Goal: Task Accomplishment & Management: Use online tool/utility

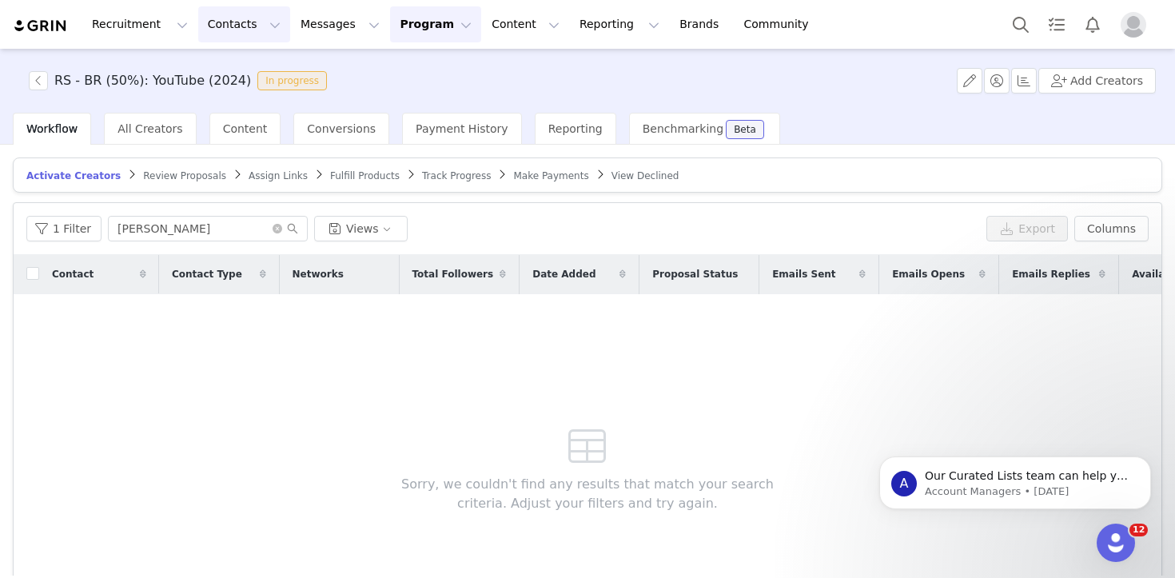
click at [249, 14] on button "Contacts Contacts" at bounding box center [244, 24] width 92 height 36
click at [250, 66] on div "Creators" at bounding box center [250, 70] width 107 height 17
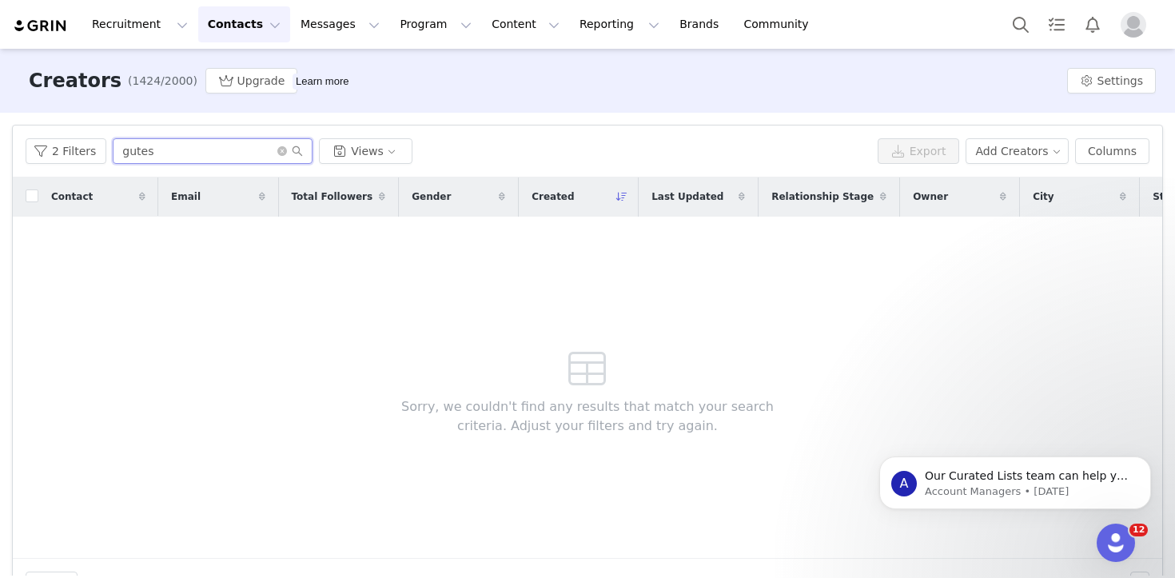
click at [237, 156] on input "gutes" at bounding box center [213, 151] width 200 height 26
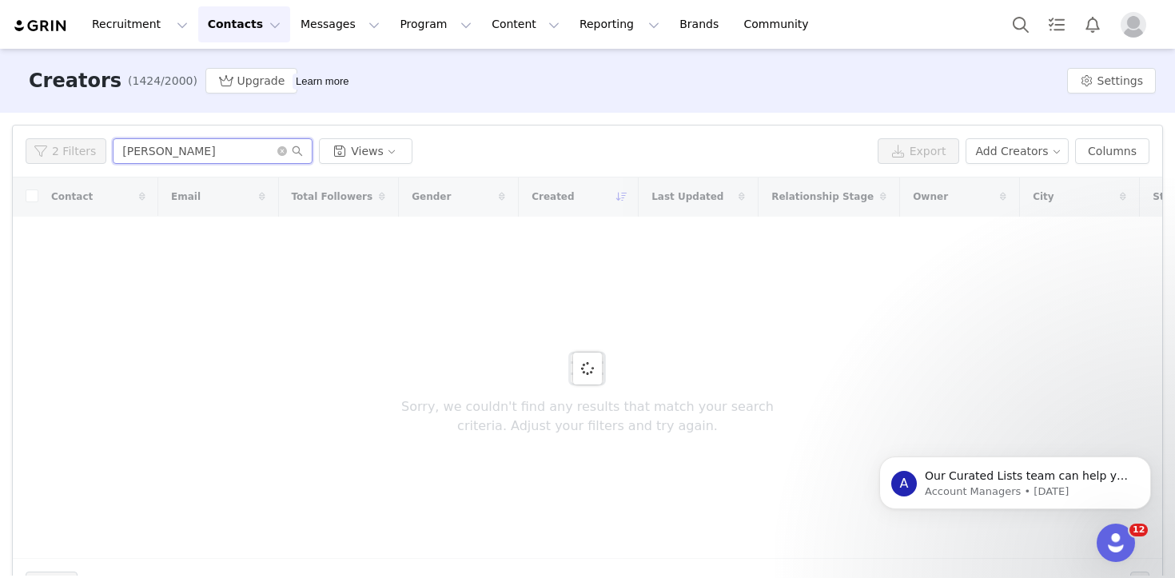
click at [237, 156] on input "[PERSON_NAME]" at bounding box center [213, 151] width 200 height 26
type input "[PERSON_NAME]"
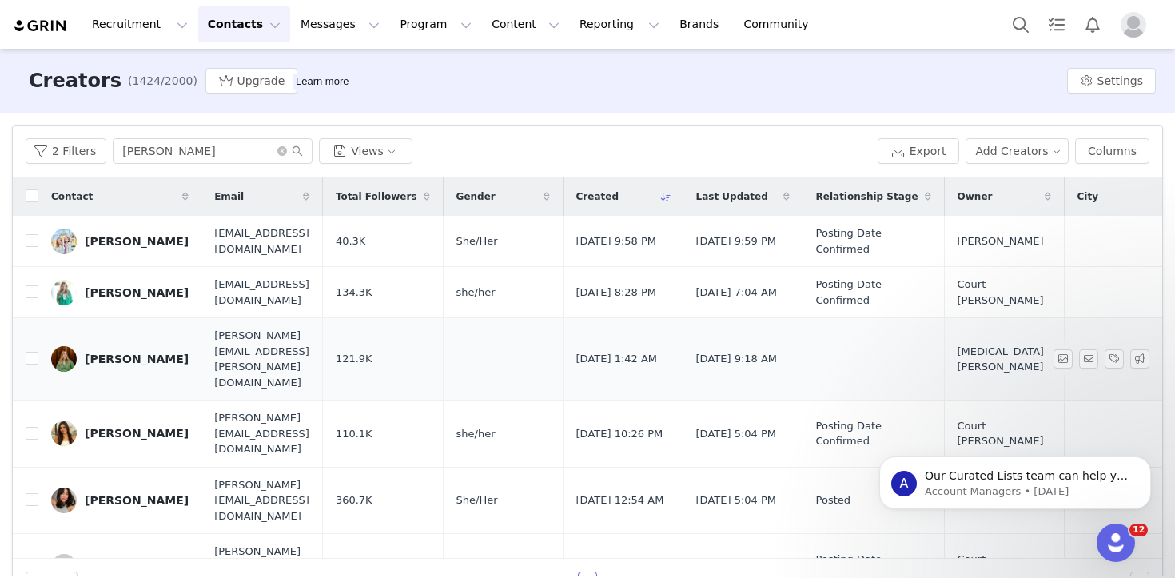
click at [104, 351] on link "[PERSON_NAME]" at bounding box center [119, 359] width 137 height 26
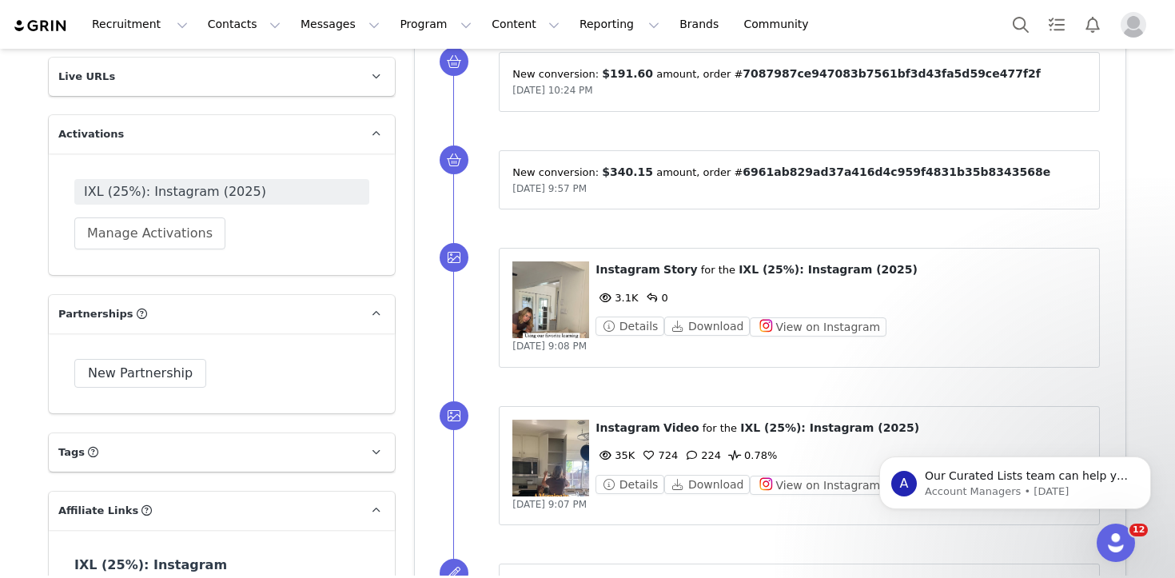
scroll to position [1304, 0]
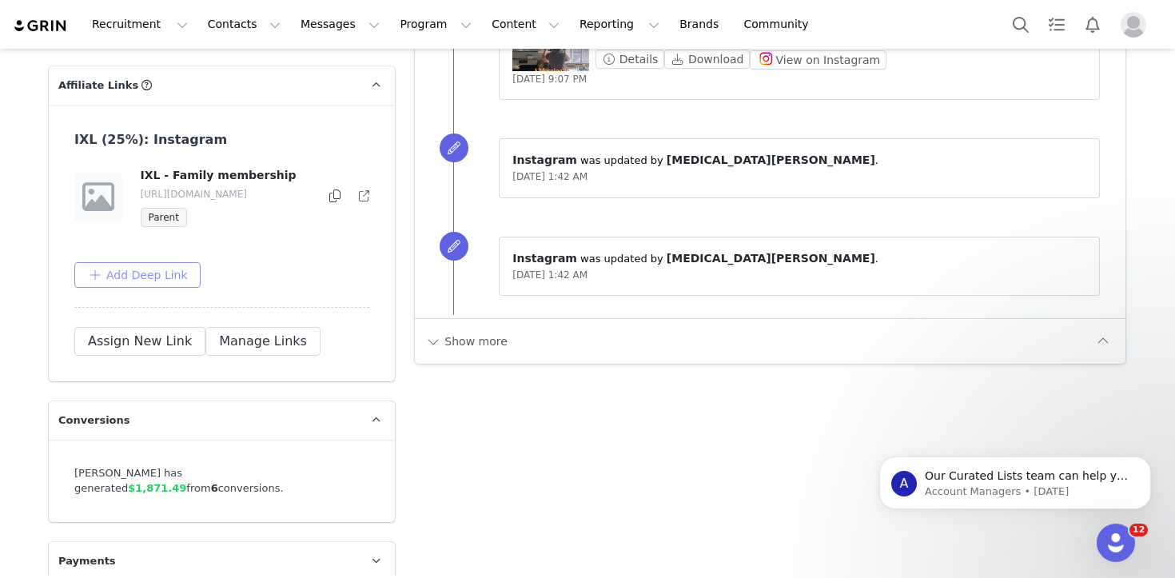
click at [178, 275] on button "Add Deep Link" at bounding box center [137, 275] width 126 height 26
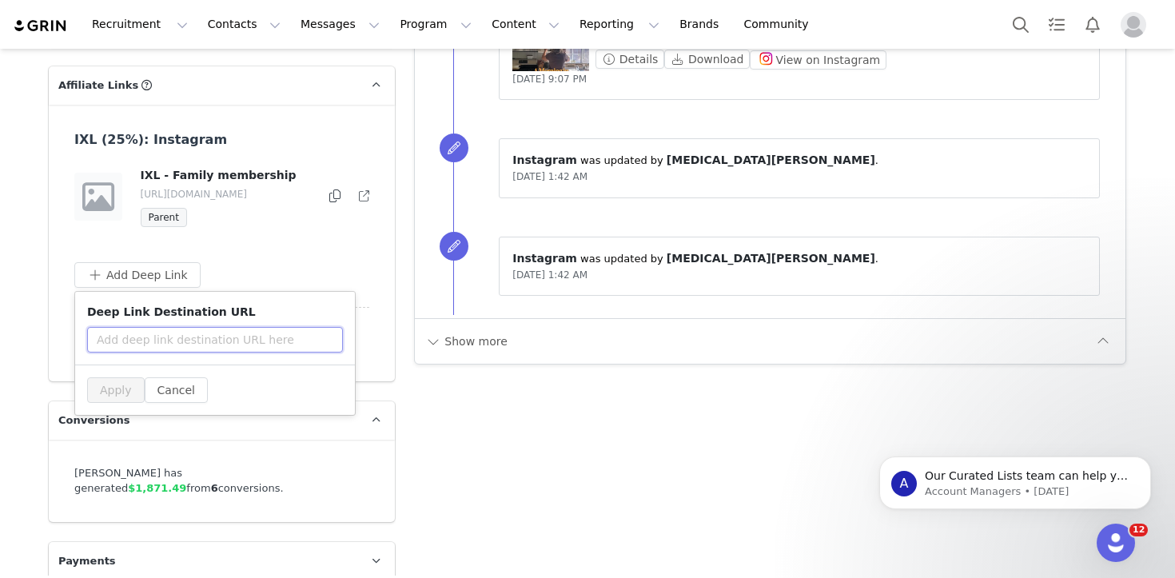
click at [191, 340] on input "text" at bounding box center [215, 340] width 256 height 26
click at [245, 338] on input "text" at bounding box center [215, 340] width 256 height 26
click at [251, 270] on div "Add Deep Link Deep Link Destination URL Apply Cancel" at bounding box center [221, 275] width 295 height 26
click at [153, 383] on button "Cancel" at bounding box center [176, 390] width 63 height 26
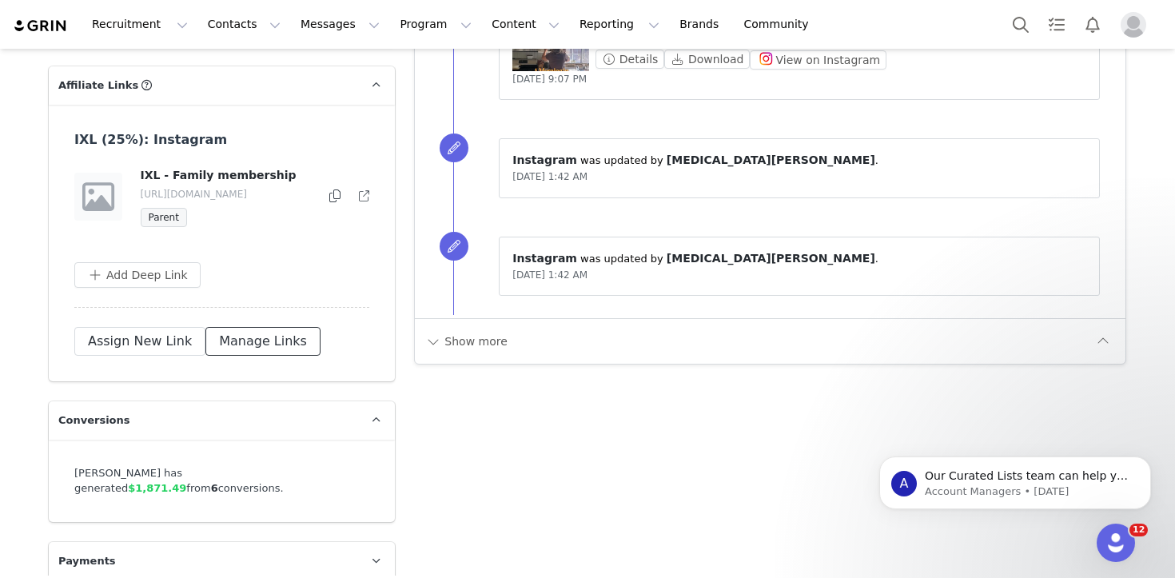
click at [241, 348] on button "Manage Links" at bounding box center [262, 341] width 115 height 29
click at [324, 195] on button "button" at bounding box center [330, 196] width 19 height 19
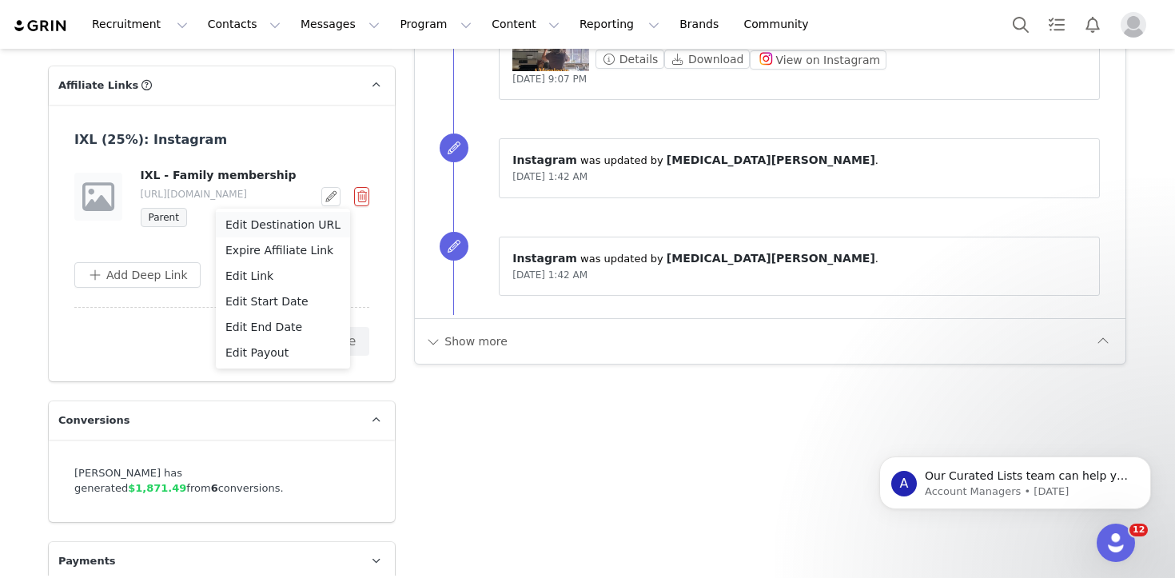
click at [314, 225] on span "Edit Destination URL" at bounding box center [282, 225] width 115 height 18
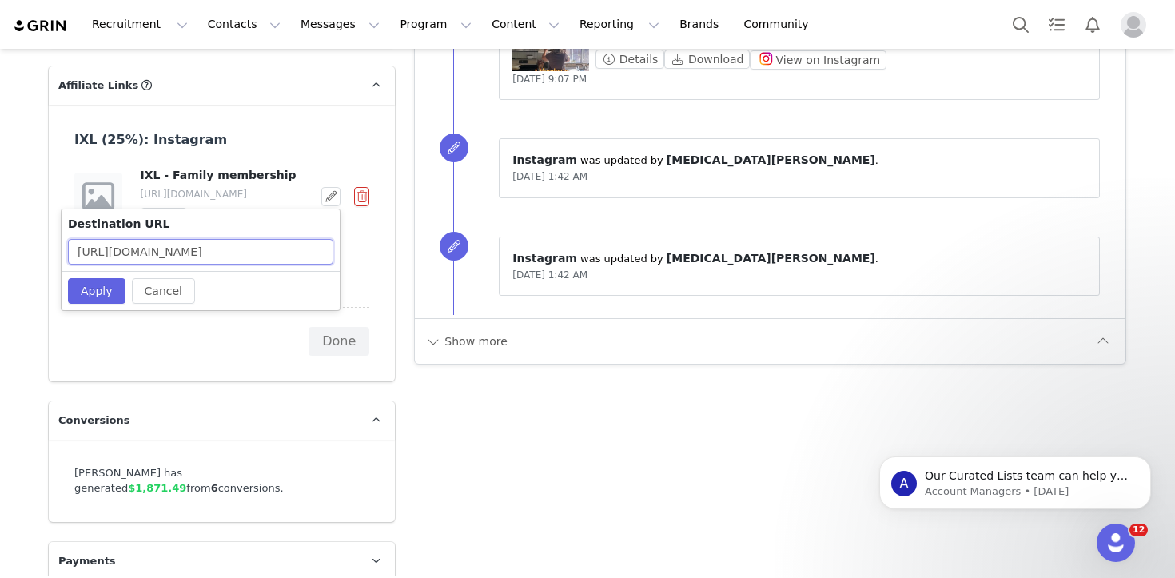
click at [277, 257] on input "[URL][DOMAIN_NAME]" at bounding box center [200, 252] width 265 height 26
click at [169, 286] on button "Cancel" at bounding box center [163, 291] width 63 height 26
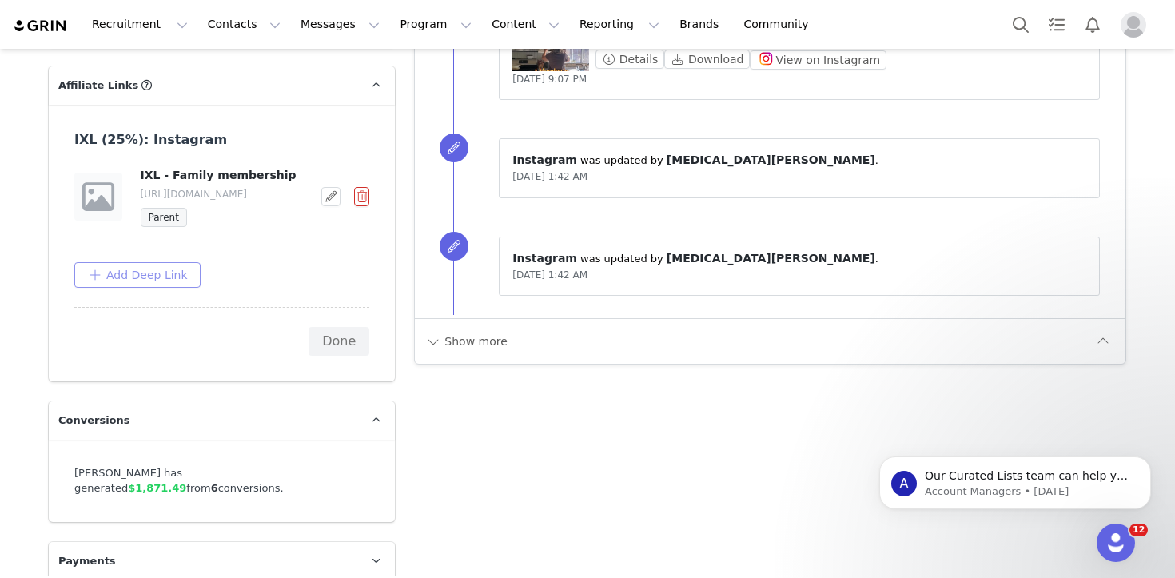
click at [161, 269] on button "Add Deep Link" at bounding box center [137, 275] width 126 height 26
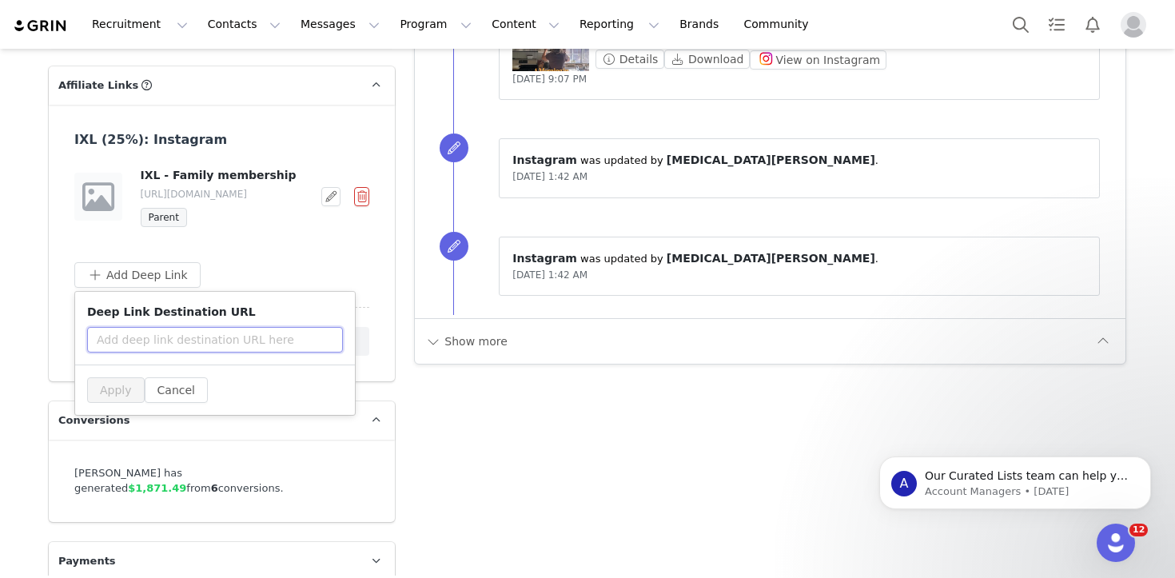
click at [180, 347] on input "text" at bounding box center [215, 340] width 256 height 26
paste input "[URL][DOMAIN_NAME]"
drag, startPoint x: 180, startPoint y: 347, endPoint x: 439, endPoint y: 350, distance: 259.0
drag, startPoint x: 284, startPoint y: 350, endPoint x: 400, endPoint y: 345, distance: 116.8
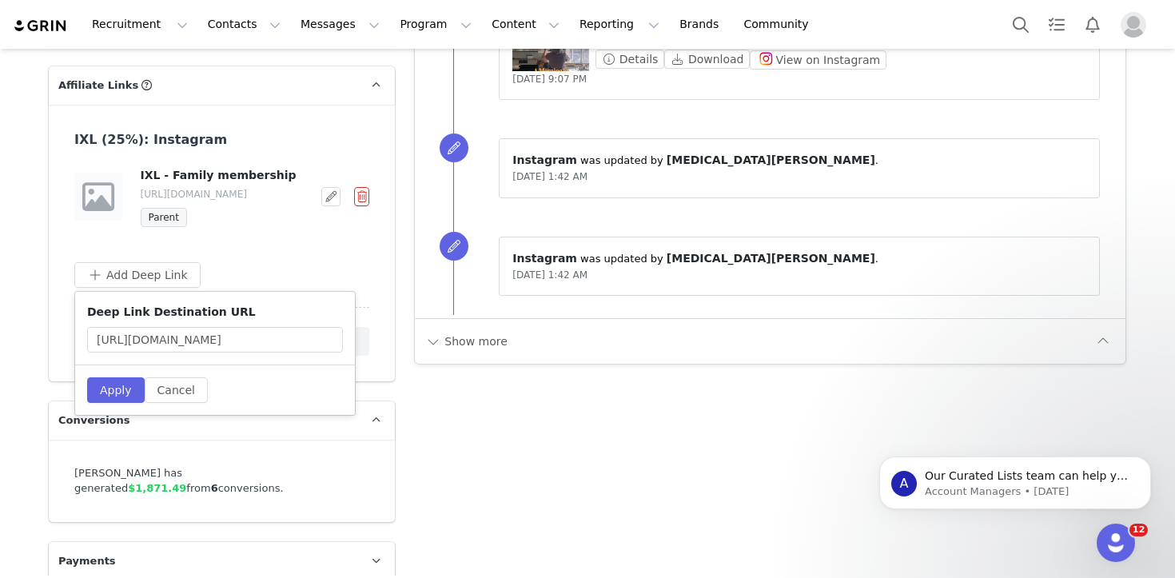
drag, startPoint x: 292, startPoint y: 345, endPoint x: 400, endPoint y: 345, distance: 107.9
click at [336, 337] on input "[URL][DOMAIN_NAME]" at bounding box center [215, 340] width 256 height 26
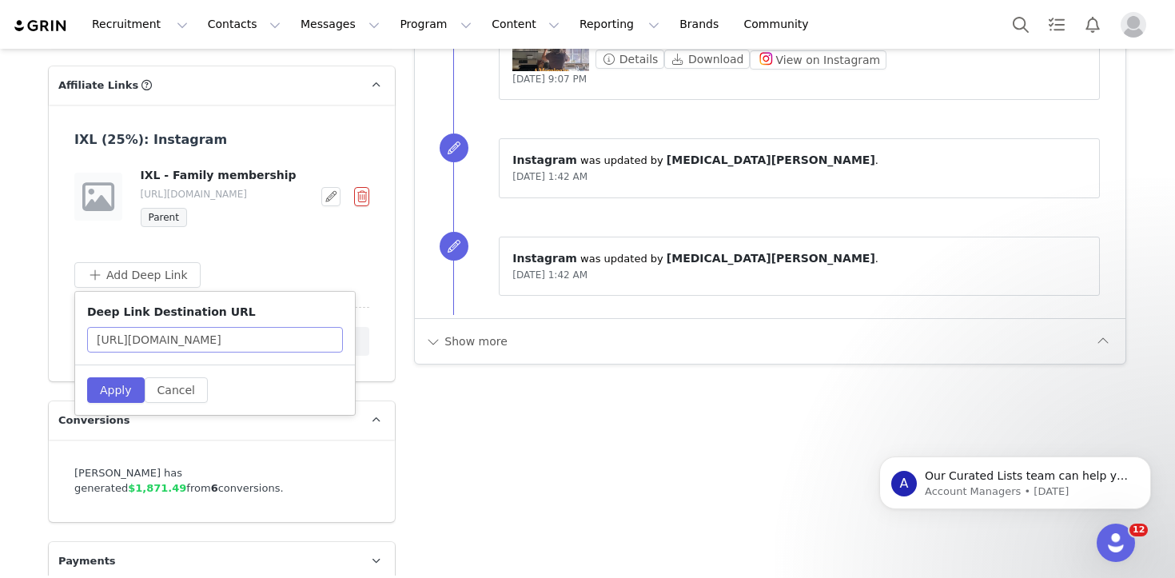
scroll to position [0, 297]
type input "[URL][DOMAIN_NAME]"
